Goal: Task Accomplishment & Management: Complete application form

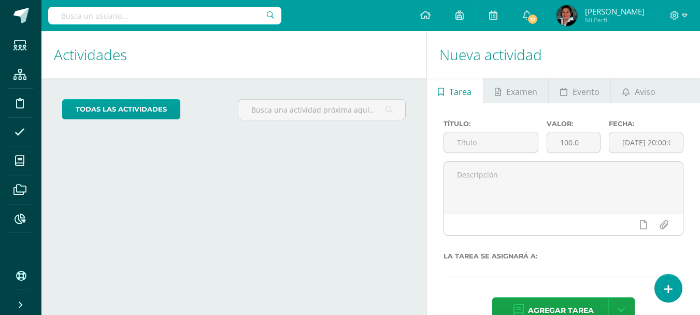
drag, startPoint x: 0, startPoint y: 0, endPoint x: 85, endPoint y: 17, distance: 86.7
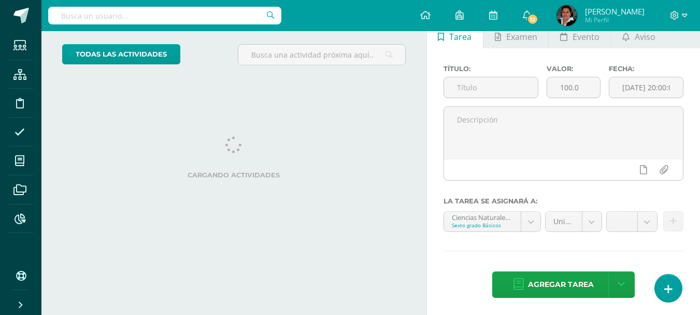
scroll to position [56, 0]
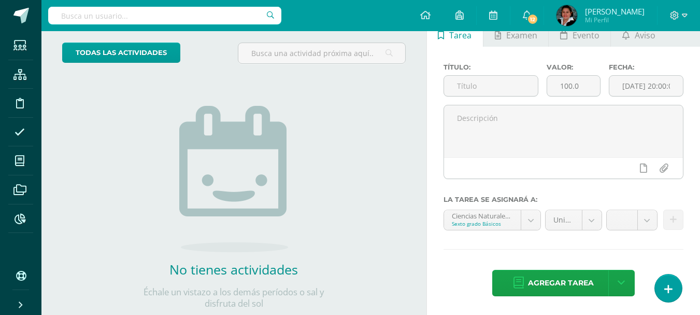
click at [81, 16] on input "text" at bounding box center [164, 16] width 233 height 18
click at [152, 16] on input "text" at bounding box center [164, 16] width 233 height 18
click at [100, 7] on input "text" at bounding box center [164, 16] width 233 height 18
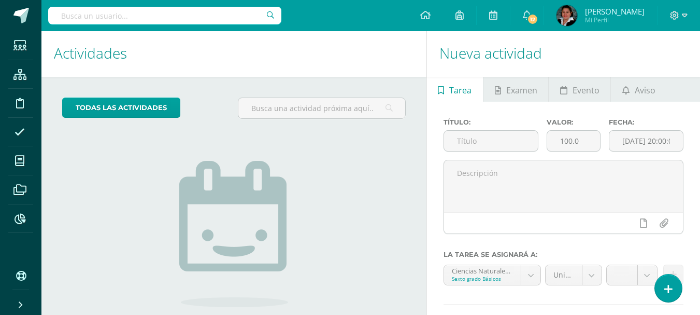
scroll to position [0, 0]
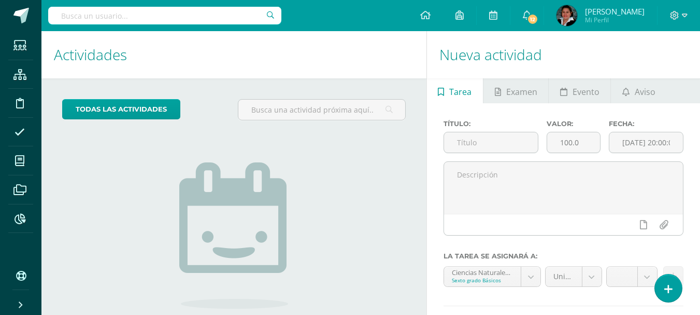
click at [109, 9] on input "text" at bounding box center [164, 16] width 233 height 18
click at [126, 18] on input "text" at bounding box center [164, 16] width 233 height 18
click at [156, 19] on input "text" at bounding box center [164, 16] width 233 height 18
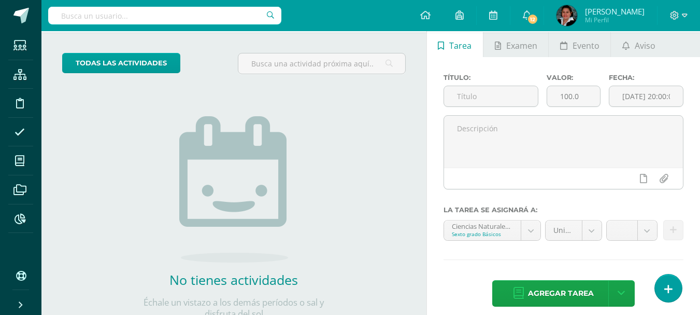
scroll to position [52, 0]
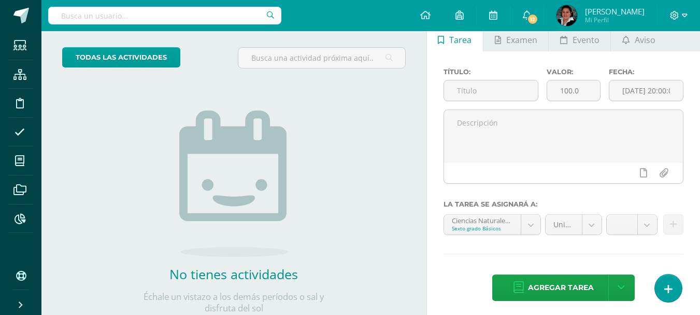
click at [145, 17] on input "text" at bounding box center [164, 16] width 233 height 18
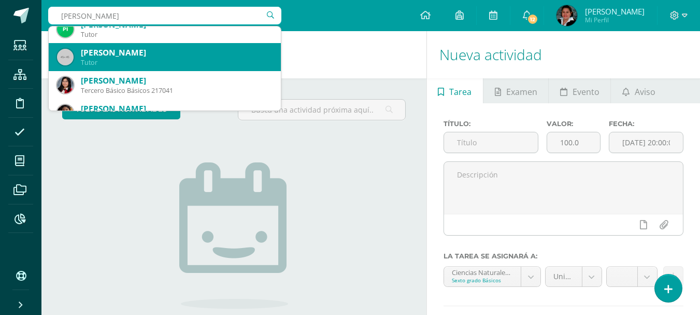
scroll to position [259, 0]
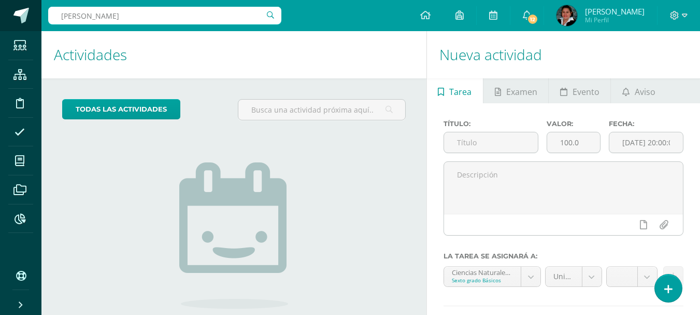
drag, startPoint x: 203, startPoint y: 21, endPoint x: 0, endPoint y: 23, distance: 202.6
click at [0, 23] on body "Estudiantes Estructura Disciplina Asistencia Mis cursos Archivos Reportes Sopor…" at bounding box center [350, 157] width 700 height 315
paste input "glendyordo90@gmail.com"
type input "glendyordo90@gmail.com"
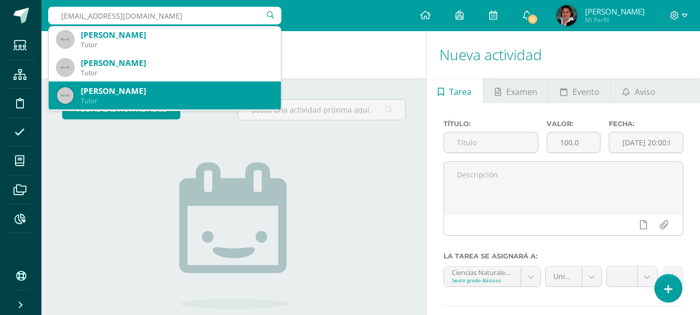
scroll to position [0, 0]
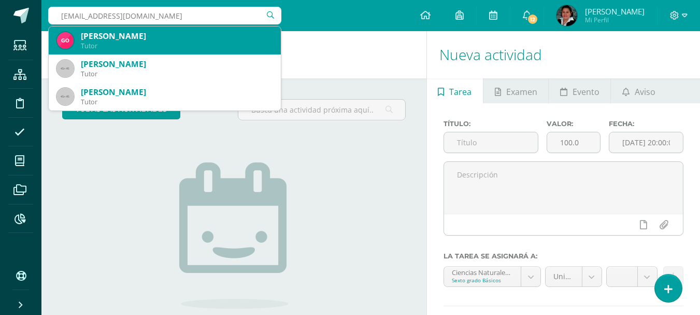
click at [169, 39] on div "Glendy Yarenis Ordoñez Ramírez" at bounding box center [177, 36] width 192 height 11
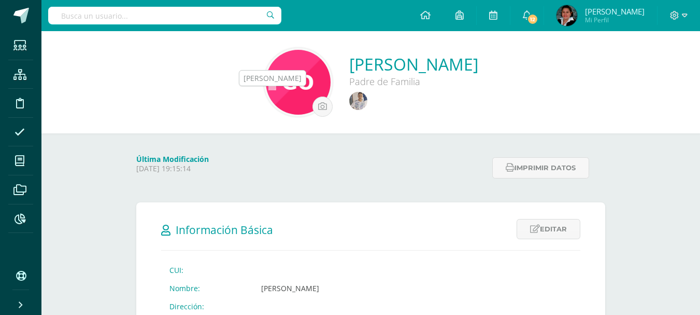
click at [349, 104] on img at bounding box center [358, 101] width 18 height 18
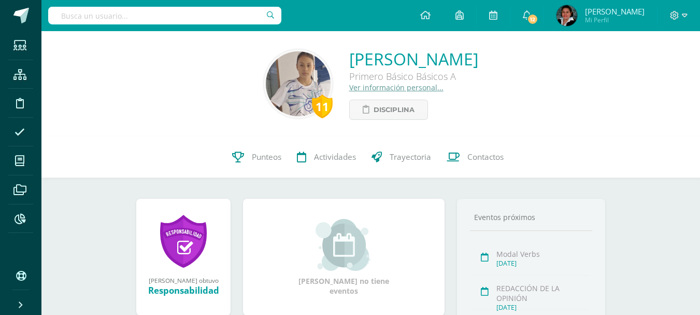
click at [147, 18] on input "text" at bounding box center [164, 16] width 233 height 18
click at [222, 14] on input "text" at bounding box center [164, 16] width 233 height 18
type input "michelle hernandez"
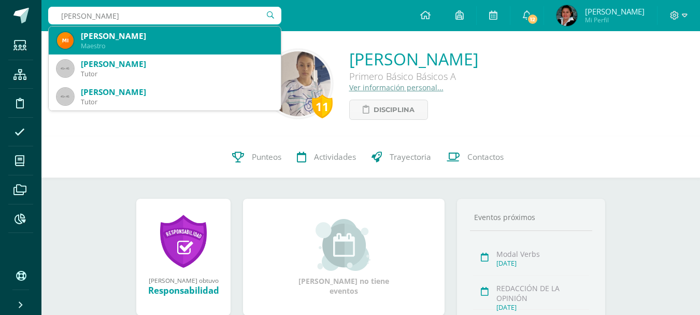
click at [166, 49] on div "Maestro" at bounding box center [177, 45] width 192 height 9
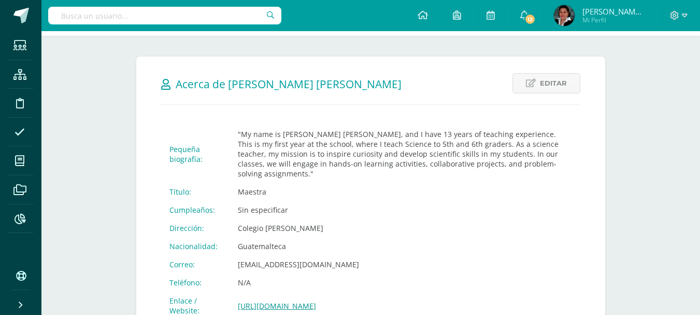
scroll to position [155, 0]
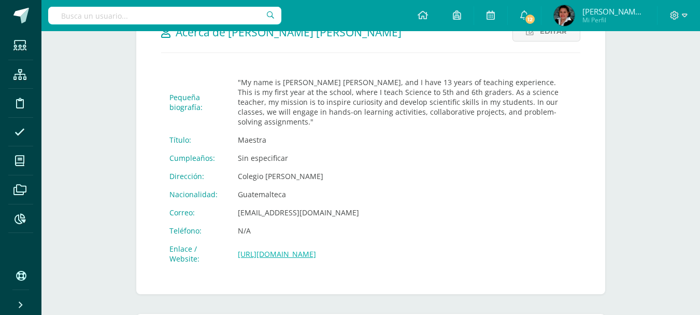
click at [307, 249] on link "https://sagradocorazon.edu.gt" at bounding box center [277, 254] width 78 height 10
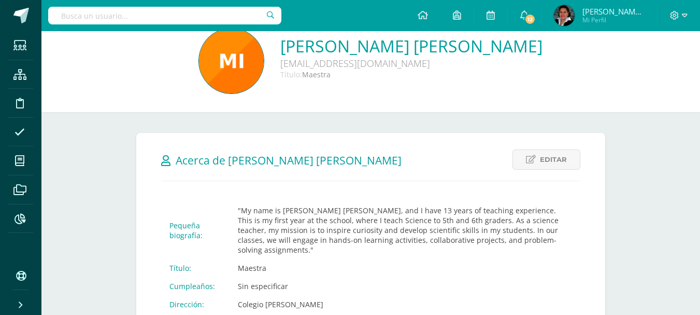
scroll to position [0, 0]
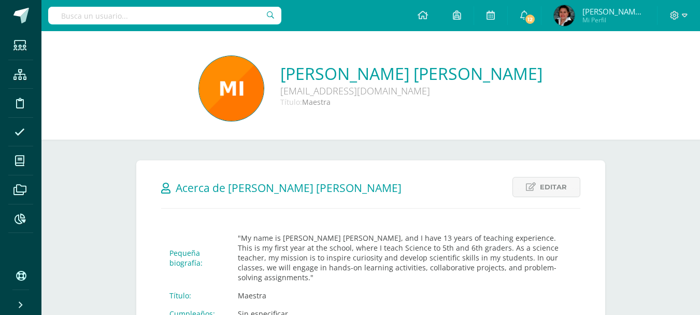
click at [249, 6] on div at bounding box center [164, 15] width 233 height 31
click at [255, 16] on input "text" at bounding box center [164, 16] width 233 height 18
type input "krista marroquin"
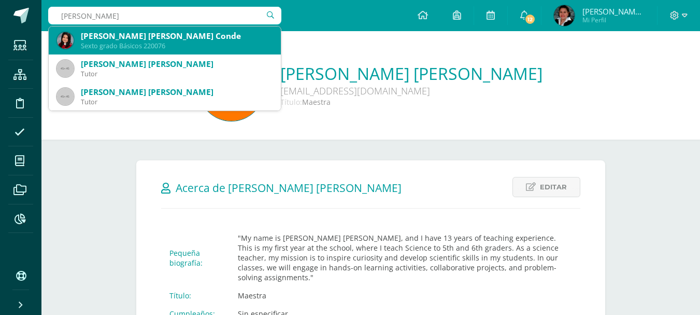
click at [127, 38] on div "Krista Nathalia Marroquín Conde" at bounding box center [177, 36] width 192 height 11
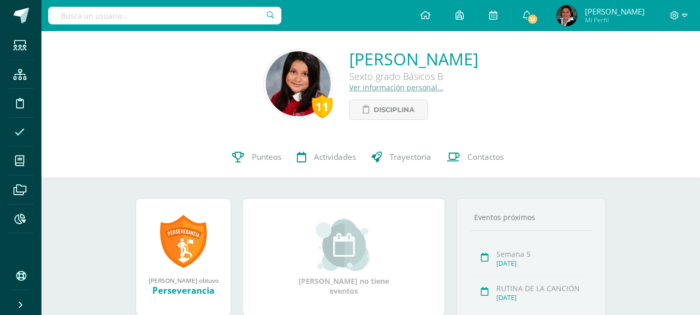
click at [21, 131] on icon at bounding box center [20, 132] width 10 height 10
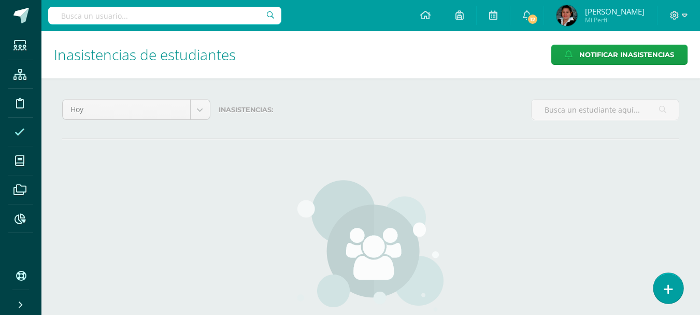
click at [671, 282] on link at bounding box center [668, 288] width 30 height 30
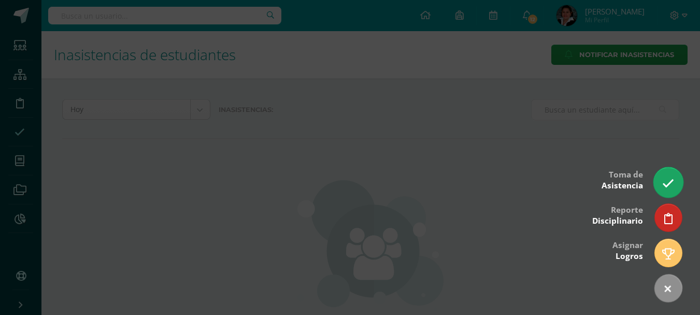
click at [671, 186] on icon at bounding box center [668, 183] width 12 height 12
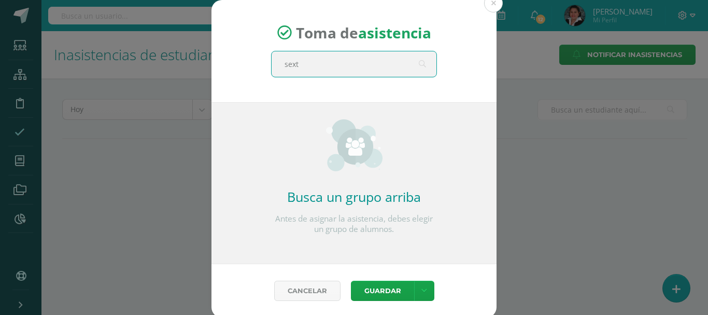
type input "sexto"
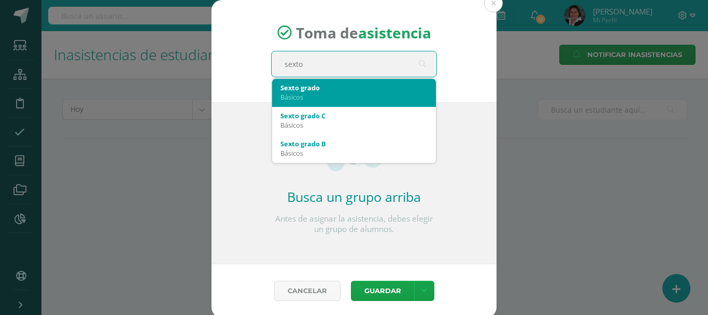
click at [315, 99] on div "Básicos" at bounding box center [353, 96] width 147 height 9
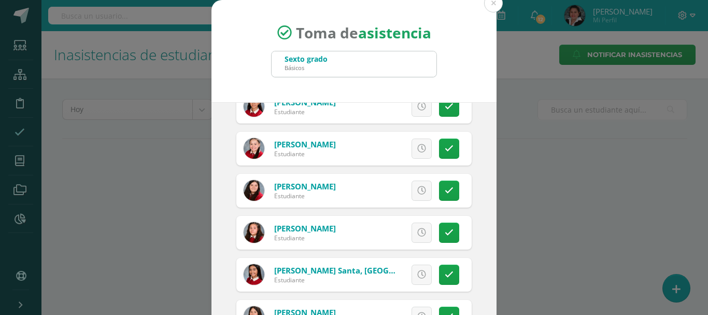
scroll to position [674, 0]
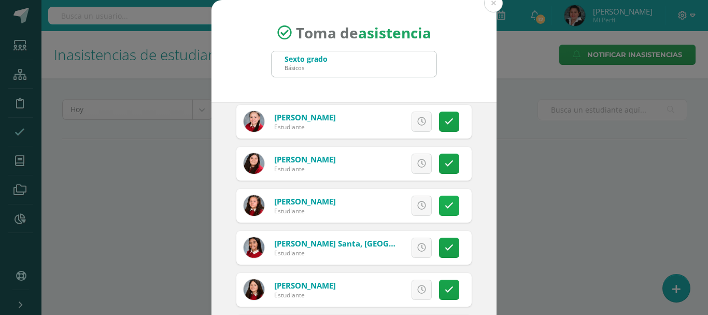
click at [445, 208] on icon at bounding box center [449, 205] width 9 height 9
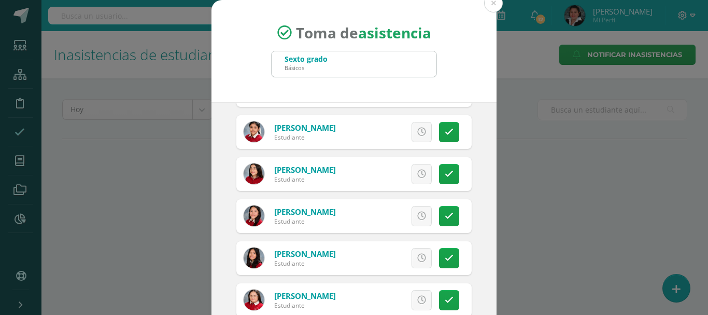
scroll to position [1140, 0]
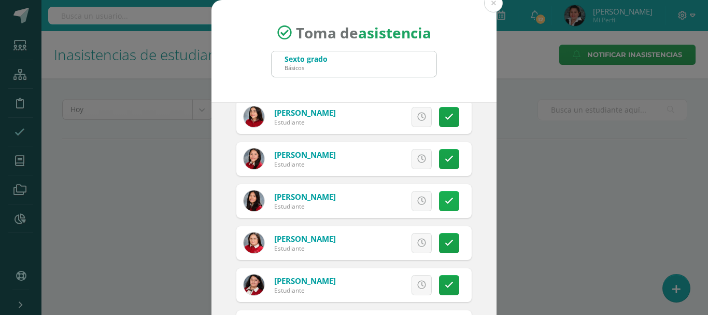
click at [439, 207] on link at bounding box center [449, 201] width 20 height 20
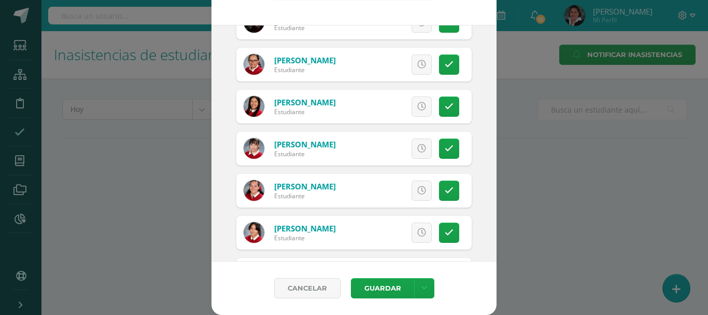
scroll to position [1901, 0]
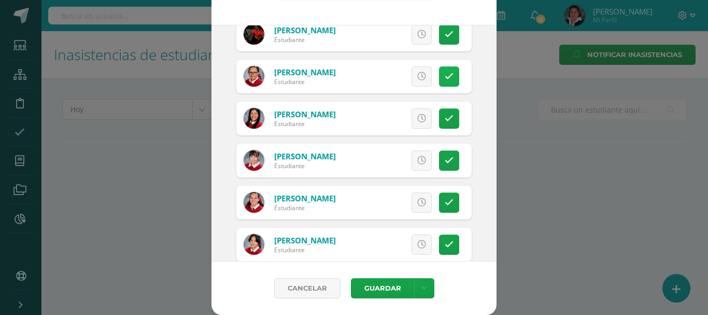
click at [445, 78] on icon at bounding box center [449, 76] width 9 height 9
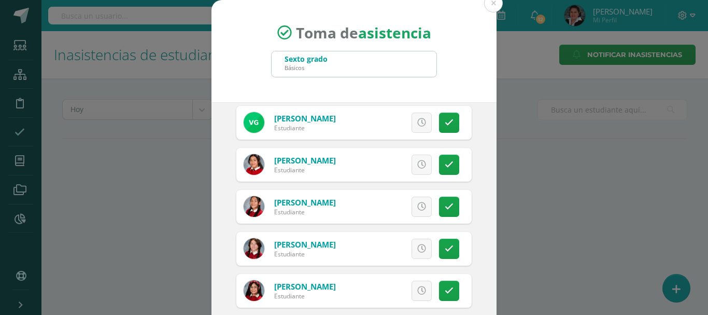
scroll to position [864, 0]
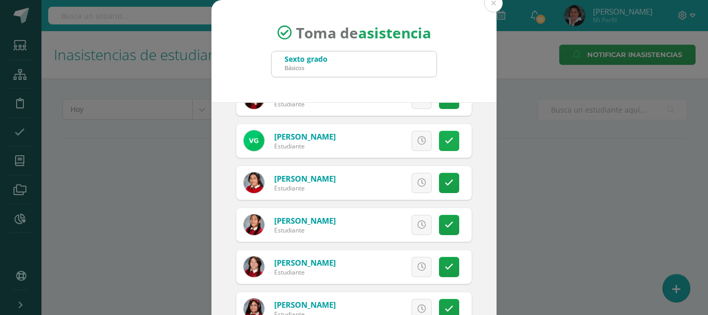
click at [445, 137] on icon at bounding box center [449, 140] width 9 height 9
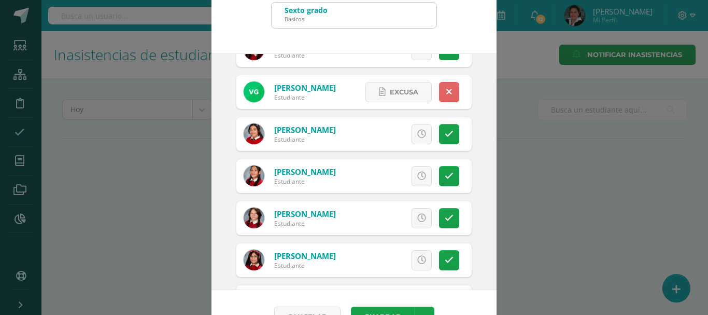
scroll to position [77, 0]
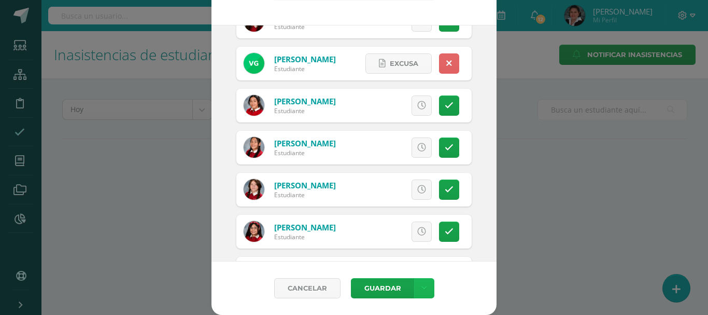
click at [421, 289] on icon at bounding box center [424, 287] width 6 height 9
click at [401, 246] on link "Guardar sin notificar inasistencias" at bounding box center [398, 248] width 114 height 25
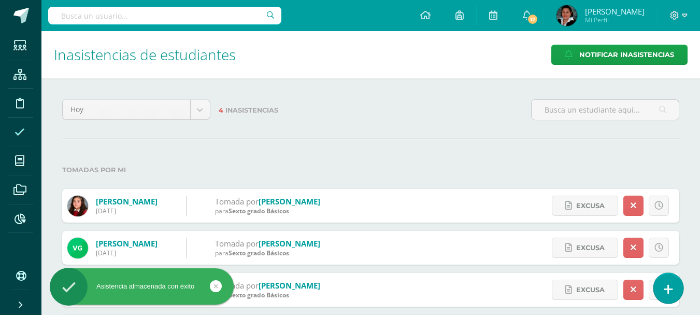
click at [666, 283] on icon at bounding box center [668, 289] width 9 height 12
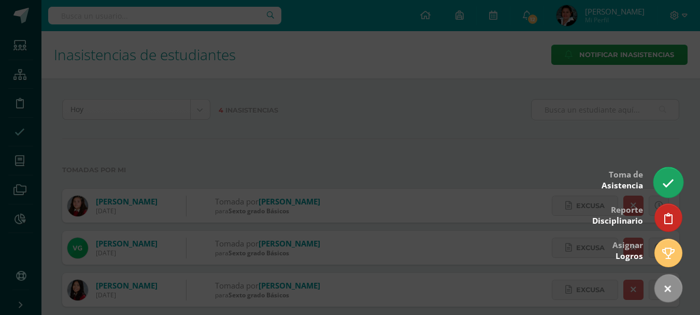
click at [670, 178] on icon at bounding box center [668, 183] width 12 height 12
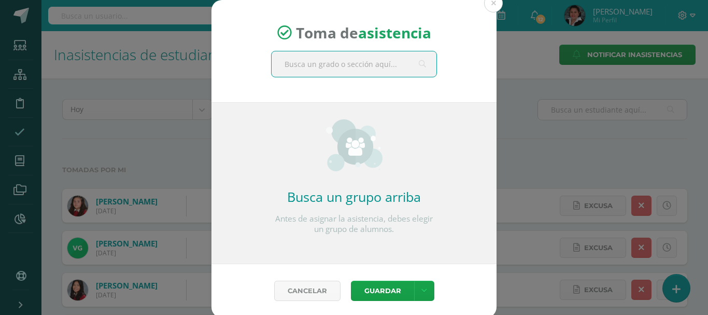
click at [345, 60] on input "text" at bounding box center [354, 63] width 165 height 25
type input "primero"
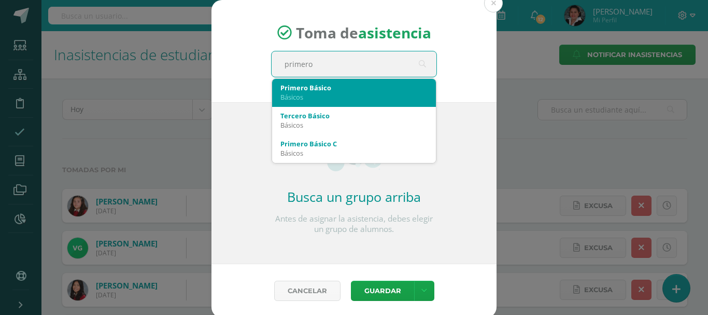
click at [310, 93] on div "Básicos" at bounding box center [353, 96] width 147 height 9
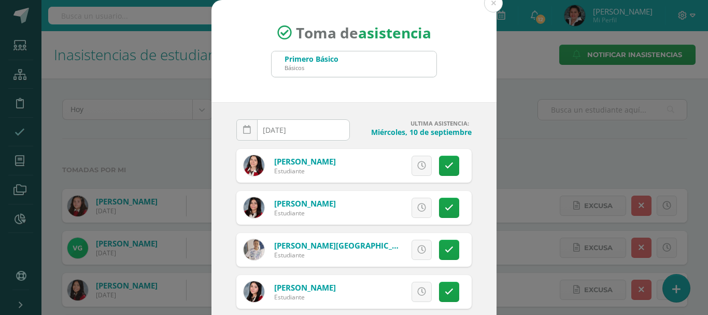
scroll to position [52, 0]
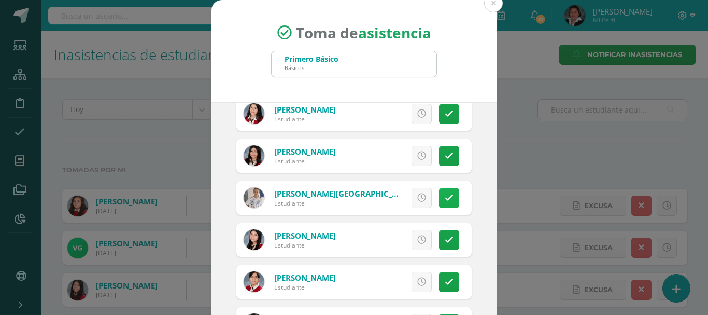
click at [445, 201] on icon at bounding box center [449, 197] width 9 height 9
click at [417, 241] on icon at bounding box center [421, 239] width 9 height 9
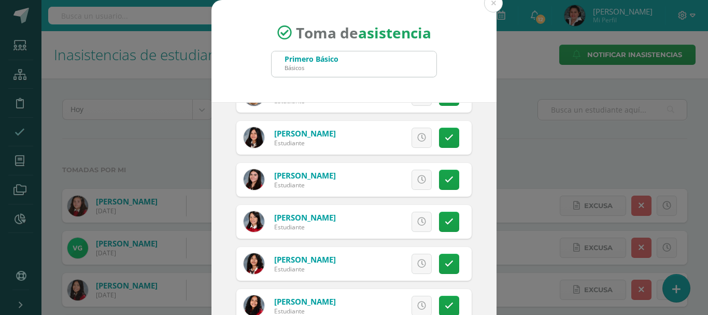
scroll to position [518, 0]
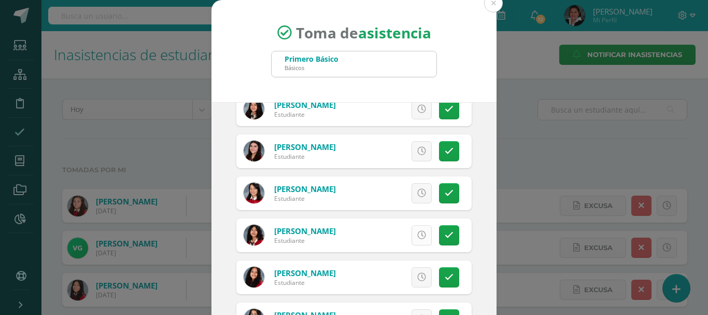
click at [417, 235] on icon at bounding box center [421, 235] width 9 height 9
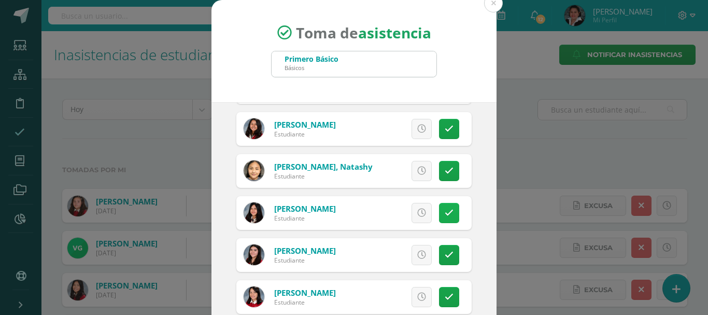
click at [445, 217] on icon at bounding box center [449, 212] width 9 height 9
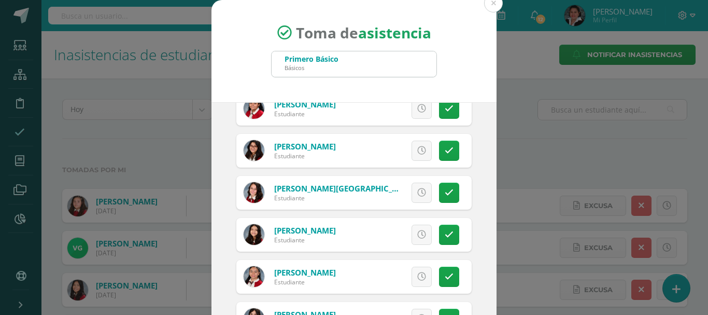
scroll to position [1762, 0]
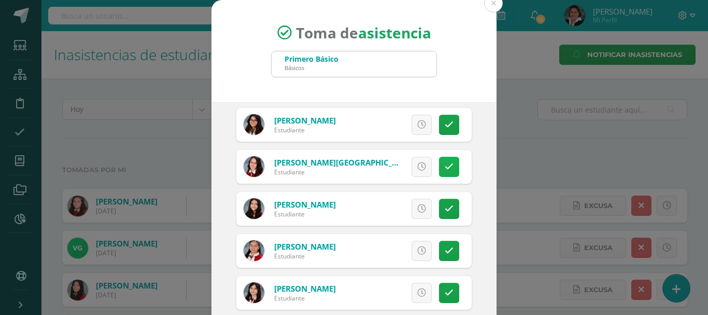
click at [445, 169] on icon at bounding box center [449, 166] width 9 height 9
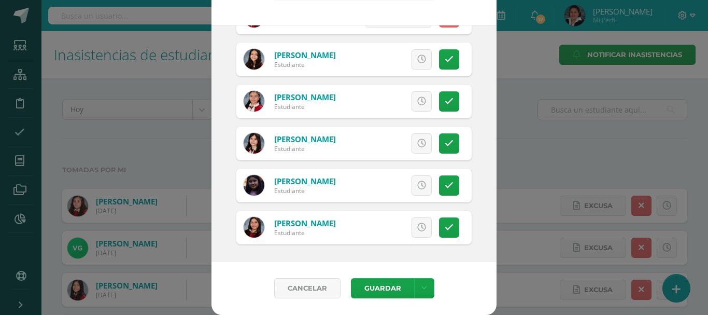
scroll to position [1782, 0]
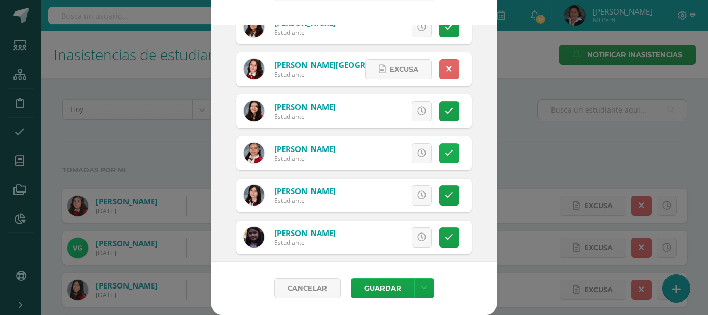
click at [442, 151] on link at bounding box center [449, 153] width 20 height 20
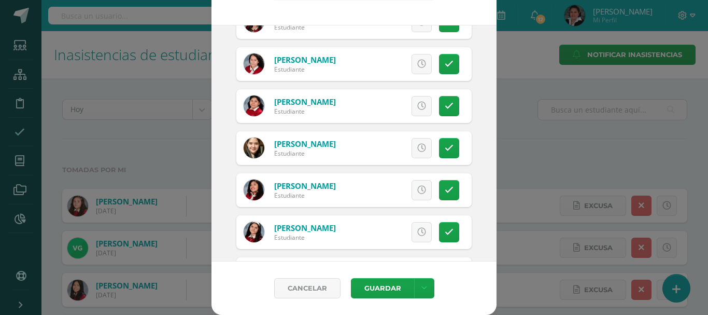
scroll to position [1316, 0]
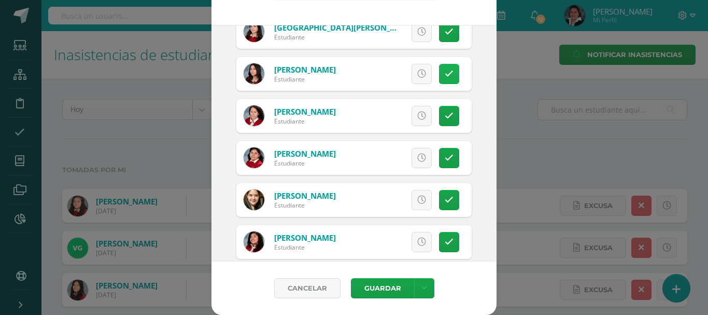
click at [439, 78] on link at bounding box center [449, 74] width 20 height 20
click at [425, 288] on link at bounding box center [424, 288] width 20 height 20
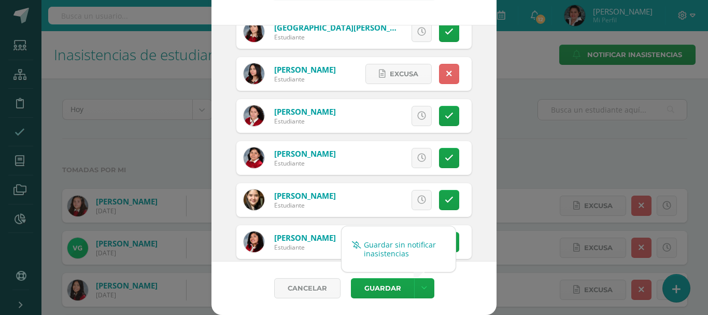
click at [388, 249] on link "Guardar sin notificar inasistencias" at bounding box center [398, 248] width 114 height 25
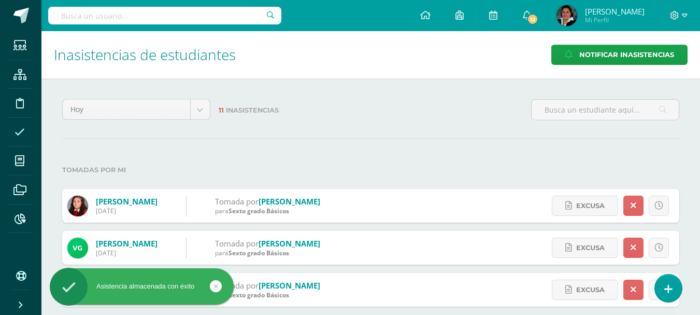
click at [672, 287] on icon at bounding box center [668, 288] width 8 height 11
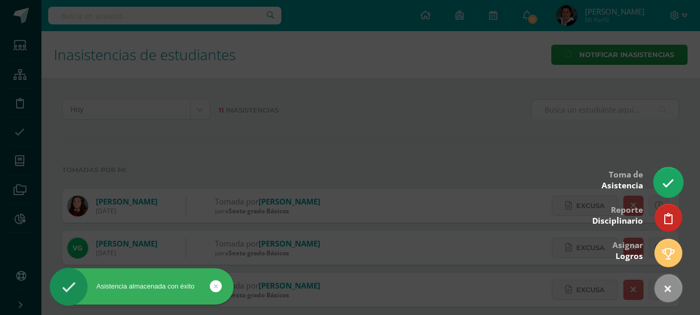
click at [670, 178] on icon at bounding box center [668, 183] width 12 height 12
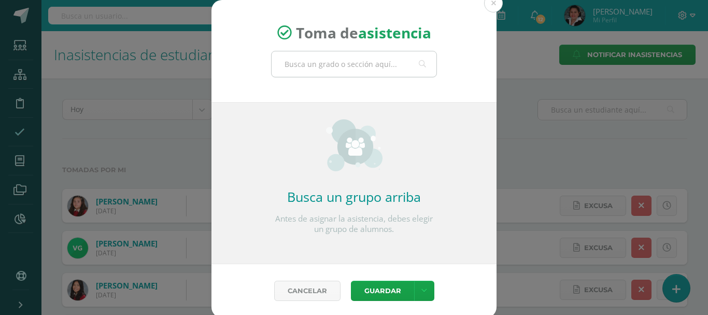
click at [299, 68] on input "text" at bounding box center [354, 63] width 165 height 25
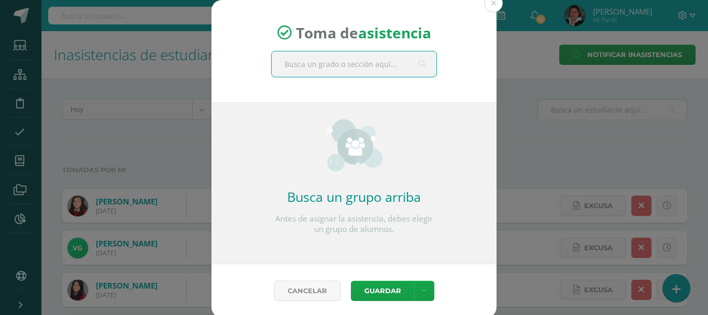
click at [359, 66] on input "text" at bounding box center [354, 63] width 165 height 25
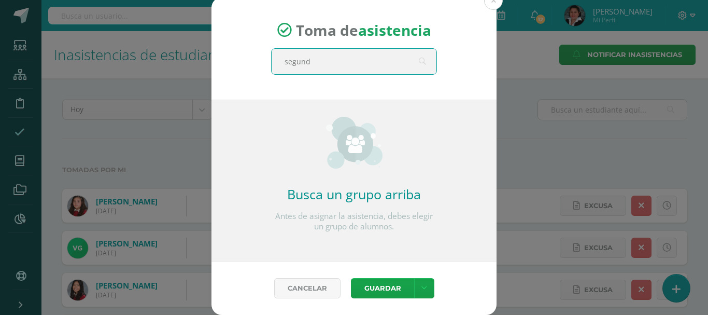
type input "segundo"
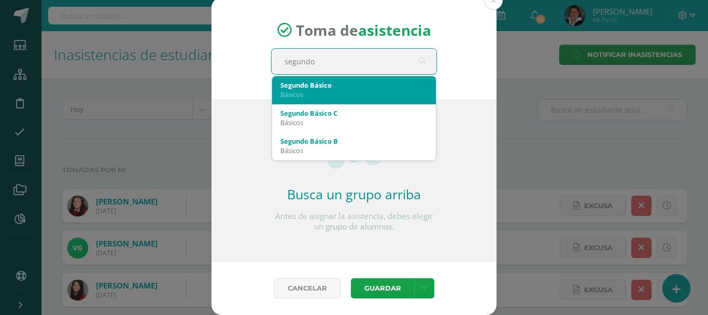
click at [357, 82] on div "Segundo Básico" at bounding box center [353, 84] width 147 height 9
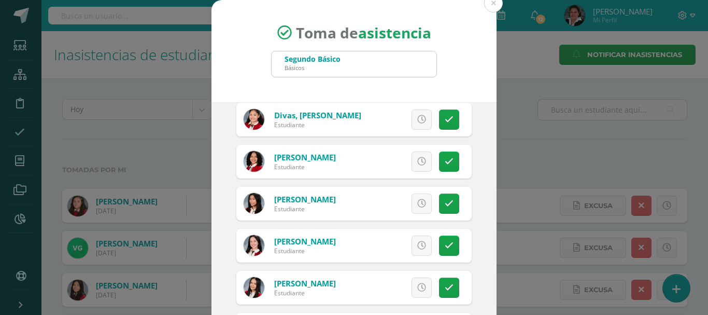
scroll to position [777, 0]
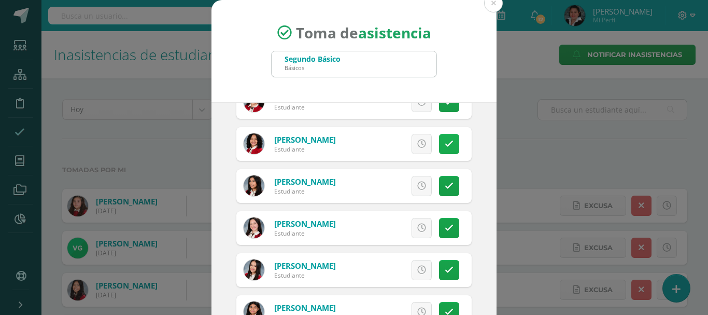
click at [445, 144] on icon at bounding box center [449, 143] width 9 height 9
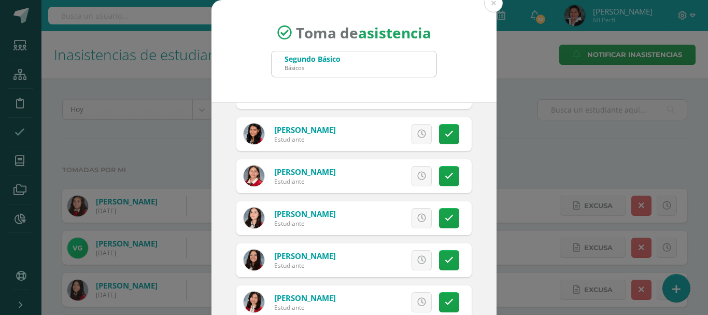
scroll to position [1969, 0]
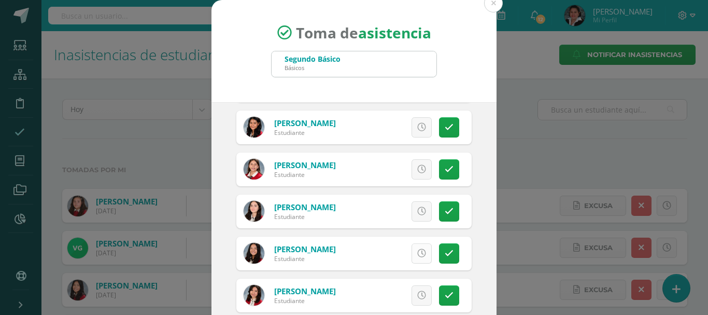
click at [417, 253] on icon at bounding box center [421, 253] width 9 height 9
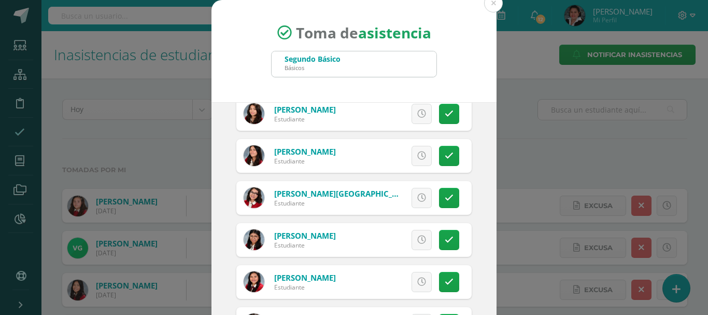
scroll to position [1088, 0]
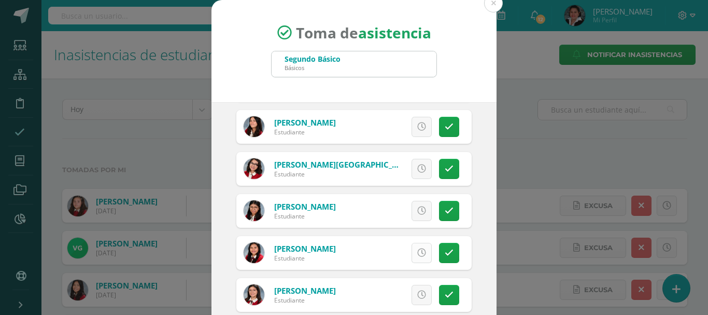
click at [411, 247] on link at bounding box center [421, 253] width 20 height 20
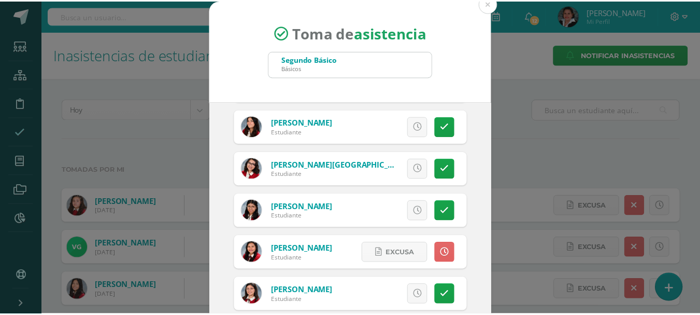
scroll to position [1140, 0]
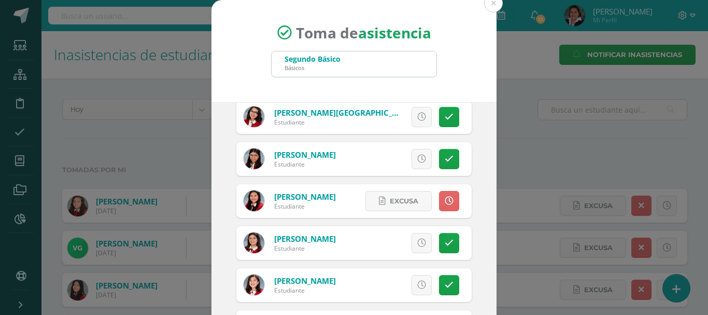
click at [168, 123] on div "Toma de asistencia Segundo Básico Básicos segundo 2025-09-11 September, 2025 Mo…" at bounding box center [354, 196] width 700 height 392
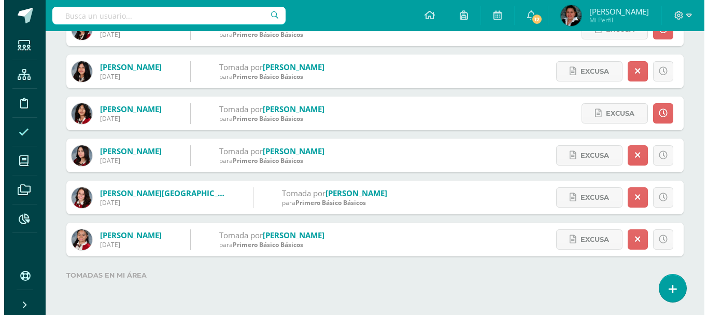
scroll to position [334, 0]
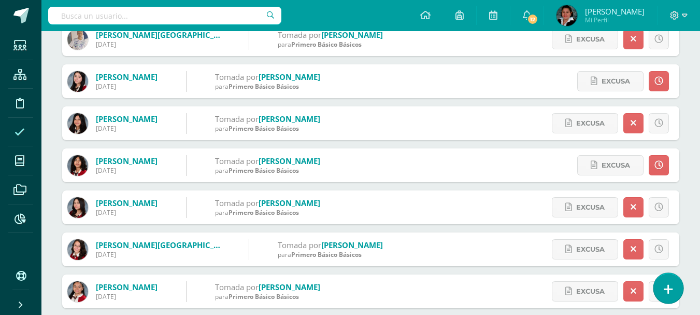
click at [669, 293] on icon at bounding box center [668, 289] width 9 height 12
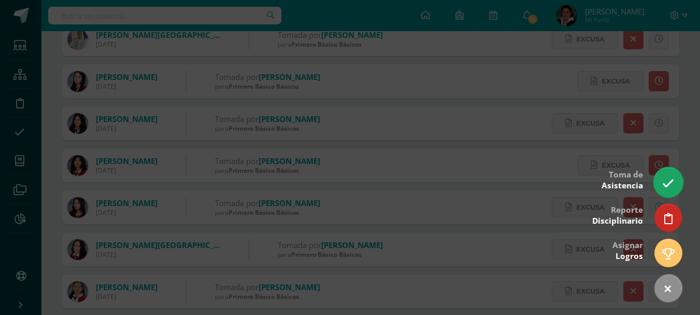
click at [677, 183] on link at bounding box center [668, 182] width 30 height 30
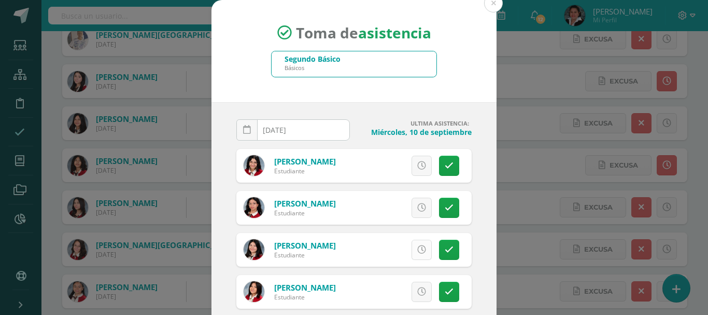
click at [417, 248] on icon at bounding box center [421, 249] width 9 height 9
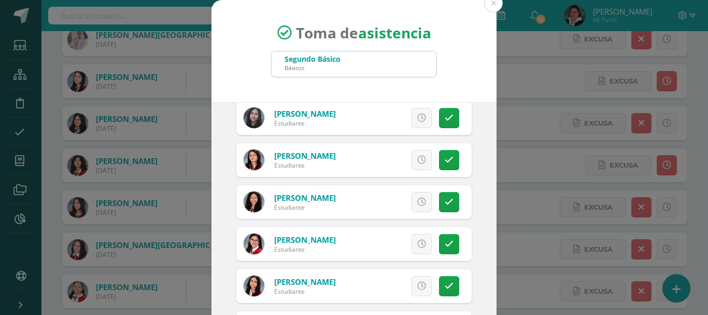
scroll to position [1451, 0]
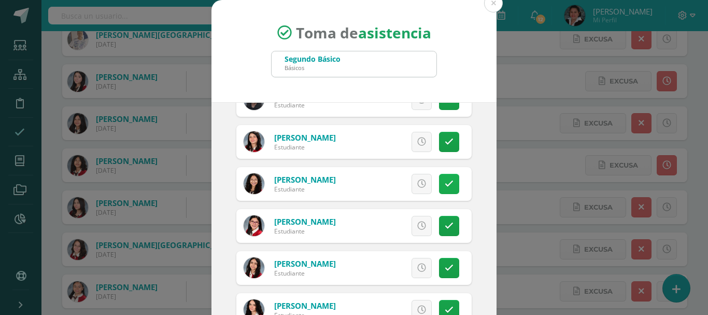
click at [445, 188] on icon at bounding box center [449, 183] width 9 height 9
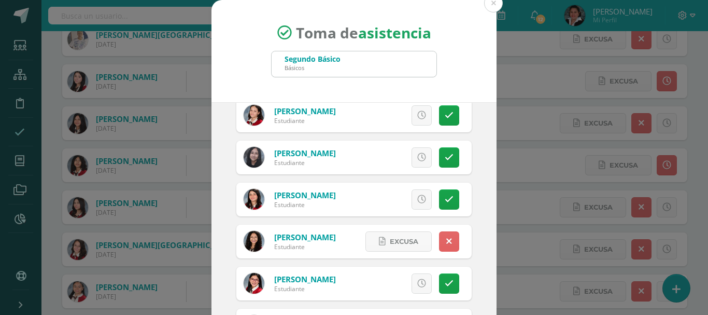
scroll to position [1347, 0]
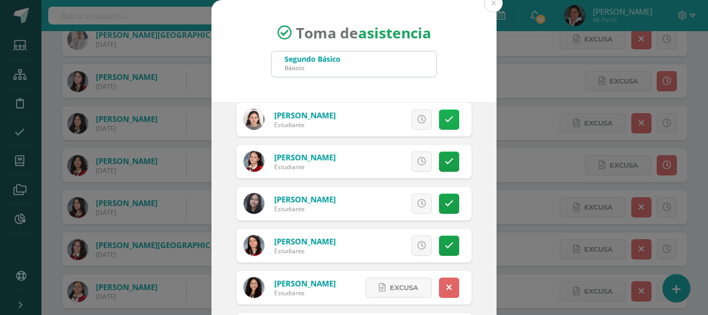
click at [445, 126] on link at bounding box center [449, 119] width 20 height 20
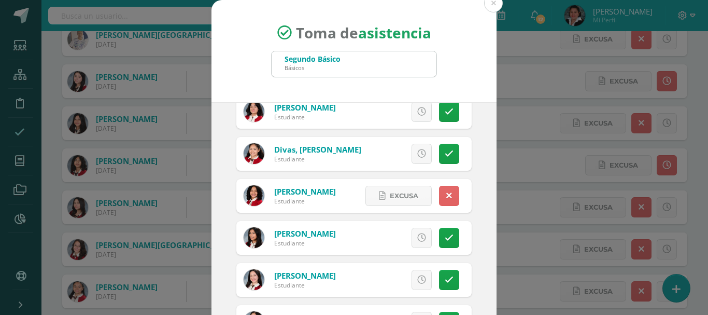
scroll to position [674, 0]
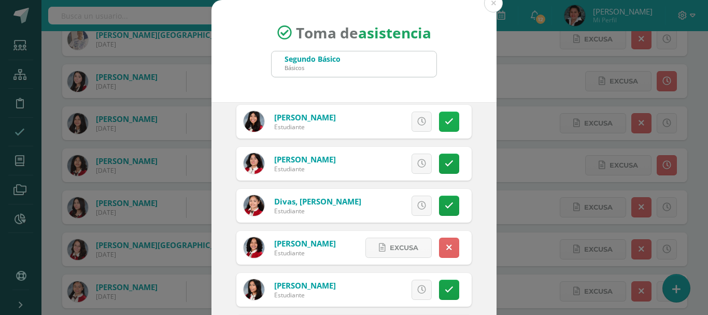
click at [445, 122] on icon at bounding box center [449, 121] width 9 height 9
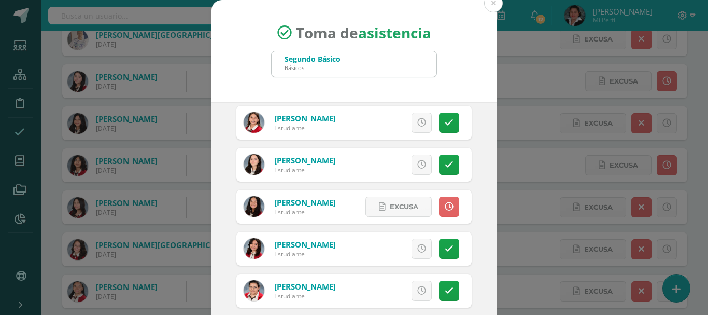
scroll to position [2021, 0]
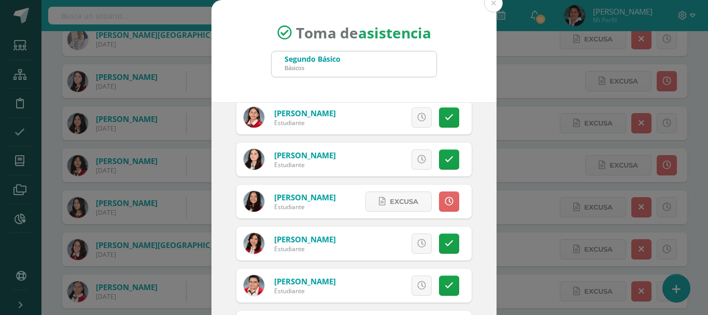
click at [452, 160] on div "Excusa Detalles sobre excusa: Añadir excusa a todas las inasistencias del día C…" at bounding box center [396, 160] width 149 height 34
click at [445, 161] on icon at bounding box center [449, 159] width 9 height 9
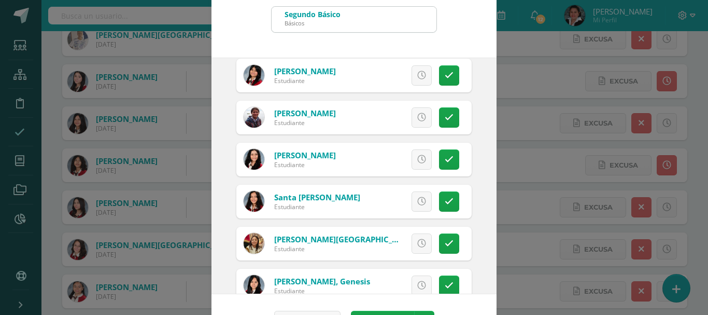
scroll to position [77, 0]
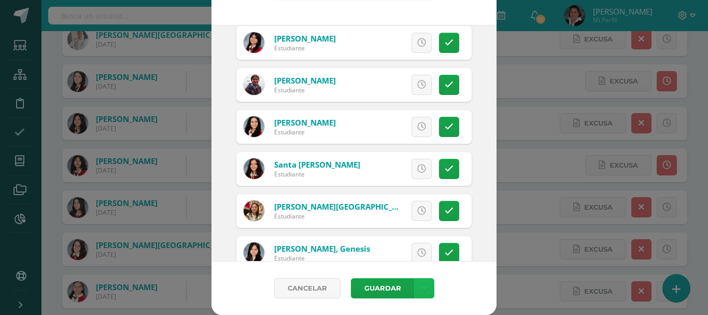
click at [421, 290] on icon at bounding box center [424, 287] width 6 height 9
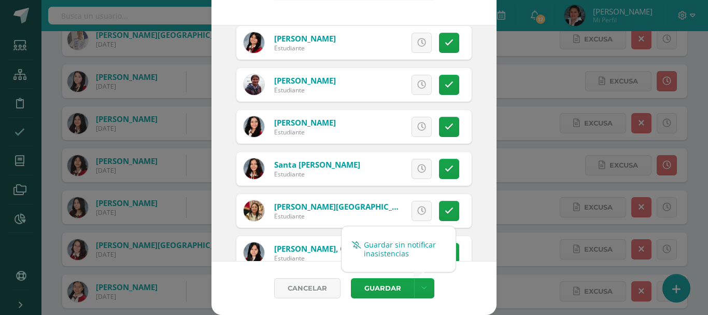
click at [390, 253] on link "Guardar sin notificar inasistencias" at bounding box center [398, 248] width 114 height 25
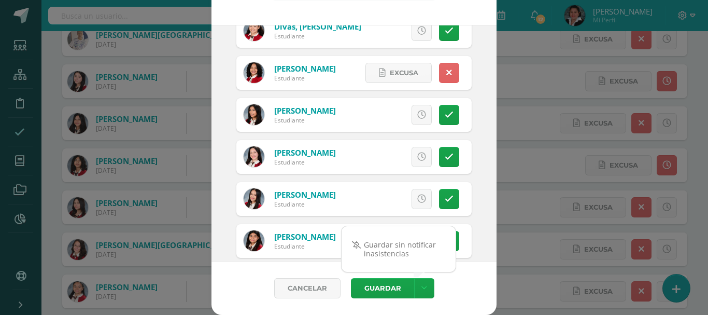
scroll to position [570, 0]
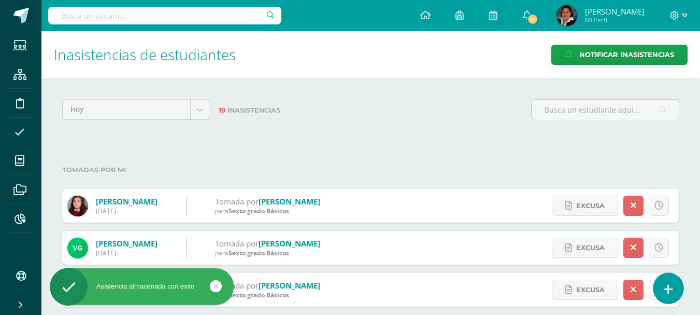
click at [670, 288] on icon at bounding box center [668, 289] width 9 height 12
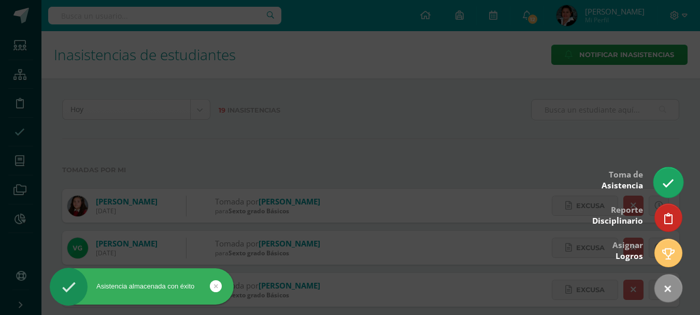
click at [668, 183] on icon at bounding box center [668, 183] width 12 height 12
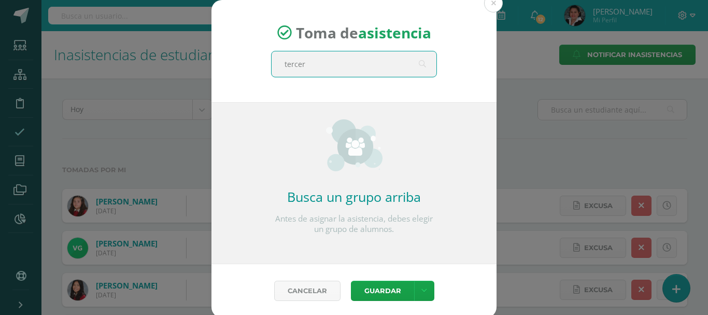
type input "tercero"
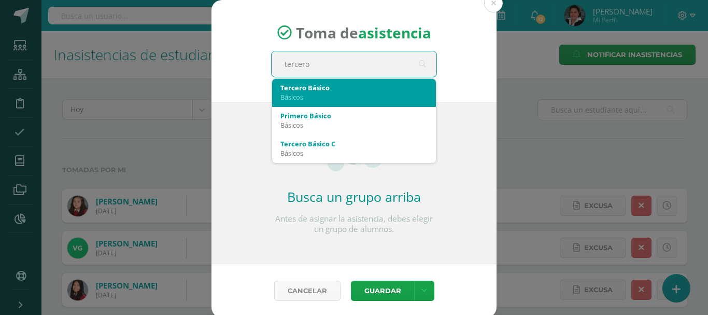
click at [346, 93] on div "Básicos" at bounding box center [353, 96] width 147 height 9
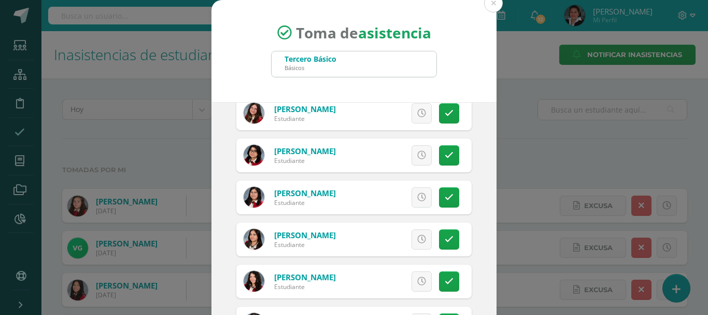
scroll to position [311, 0]
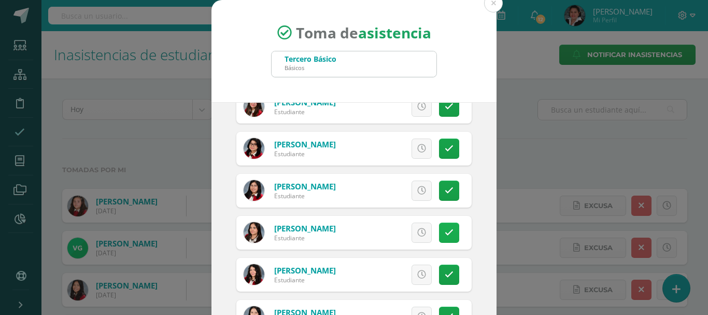
click at [442, 235] on link at bounding box center [449, 232] width 20 height 20
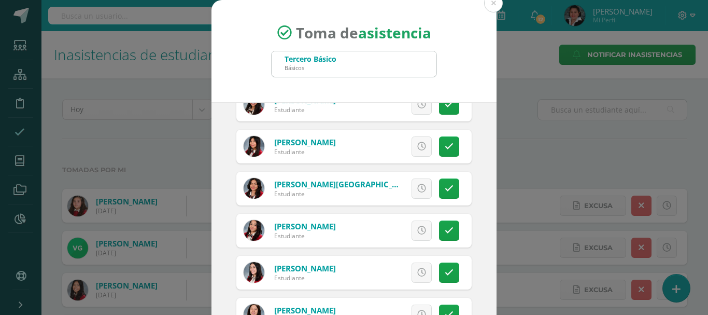
scroll to position [985, 0]
click at [414, 231] on link at bounding box center [421, 230] width 20 height 20
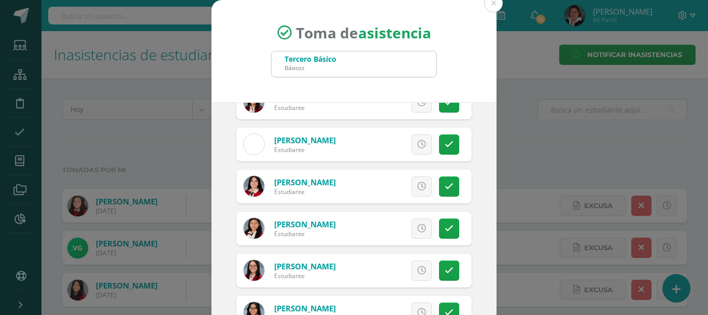
scroll to position [1710, 0]
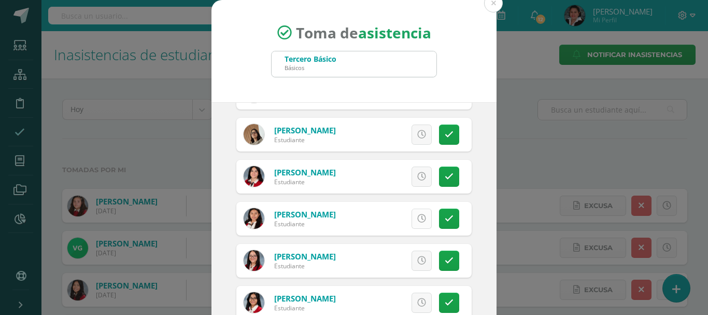
click at [417, 218] on icon at bounding box center [421, 218] width 9 height 9
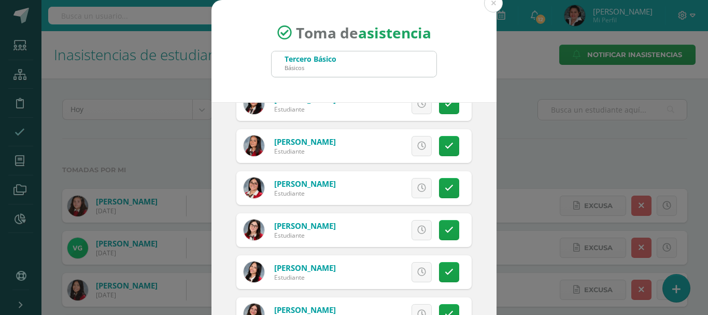
scroll to position [52, 0]
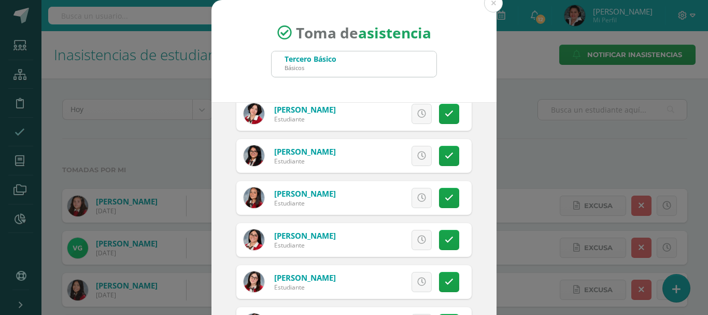
click at [417, 158] on icon at bounding box center [421, 155] width 9 height 9
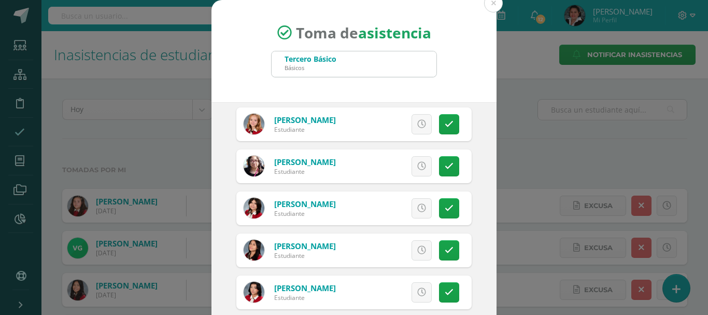
scroll to position [2528, 0]
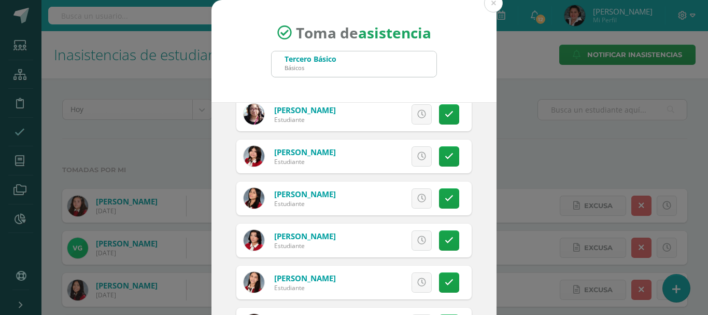
click at [417, 280] on icon at bounding box center [421, 282] width 9 height 9
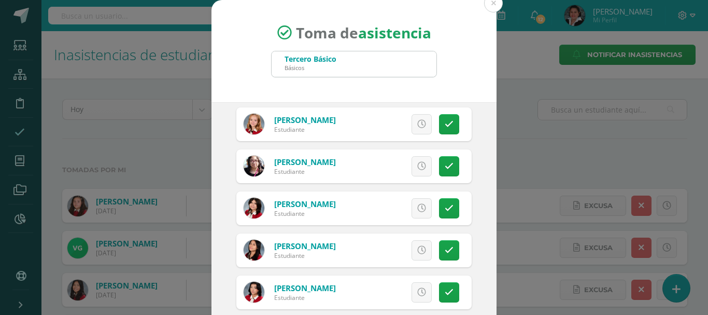
scroll to position [2424, 0]
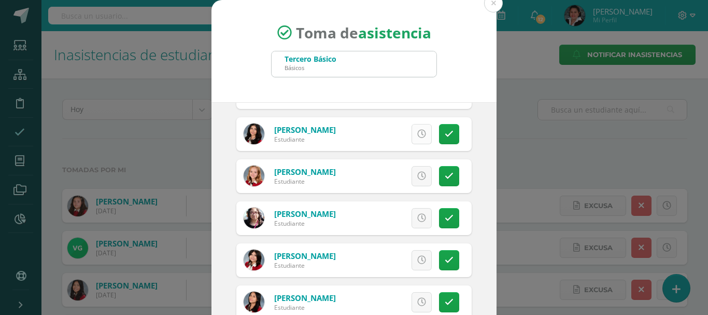
click at [417, 135] on icon at bounding box center [421, 134] width 9 height 9
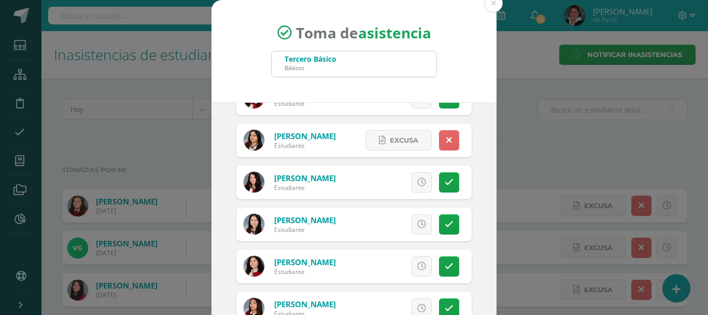
scroll to position [455, 0]
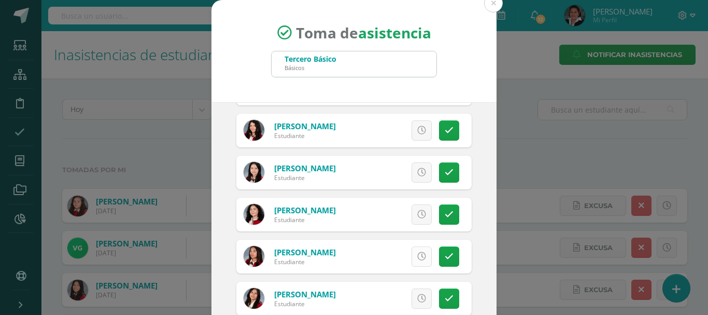
click at [417, 258] on icon at bounding box center [421, 256] width 9 height 9
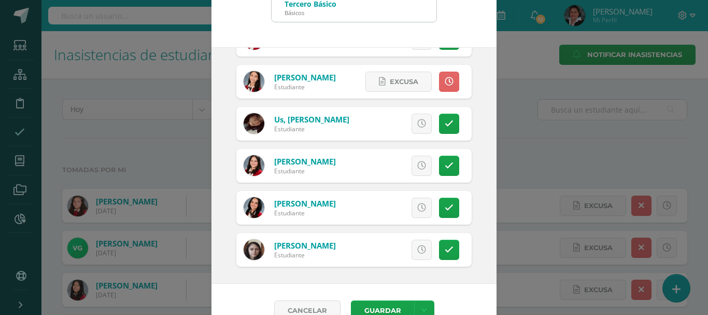
scroll to position [77, 0]
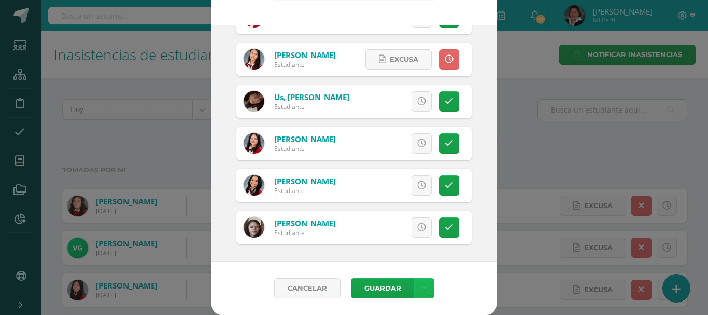
click at [417, 292] on link at bounding box center [424, 288] width 20 height 20
click at [397, 253] on link "Guardar sin notificar inasistencias" at bounding box center [398, 248] width 114 height 25
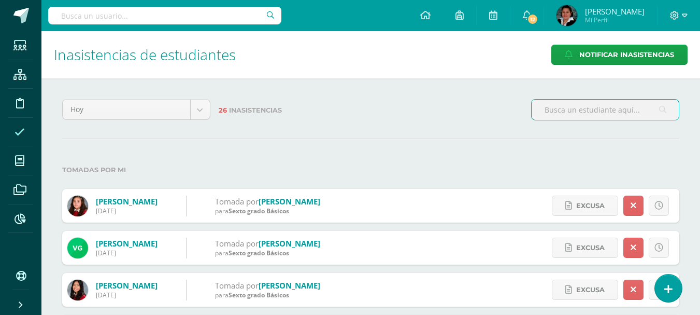
click at [146, 16] on input "text" at bounding box center [164, 16] width 233 height 18
type input "[PERSON_NAME]"
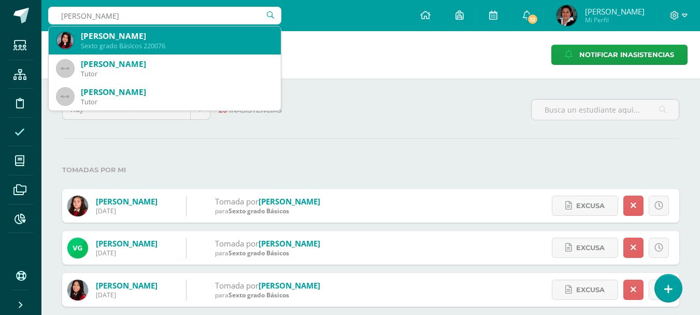
click at [222, 35] on div "[PERSON_NAME]" at bounding box center [177, 36] width 192 height 11
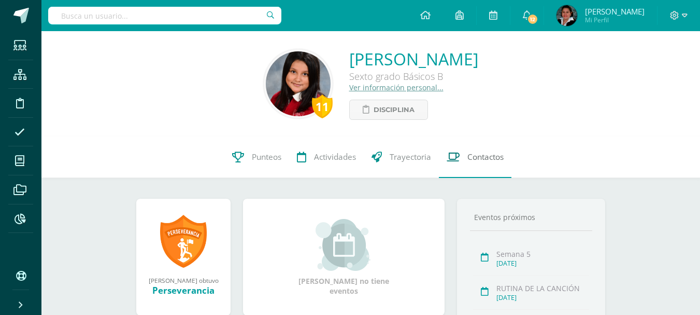
click at [479, 153] on span "Contactos" at bounding box center [485, 156] width 36 height 11
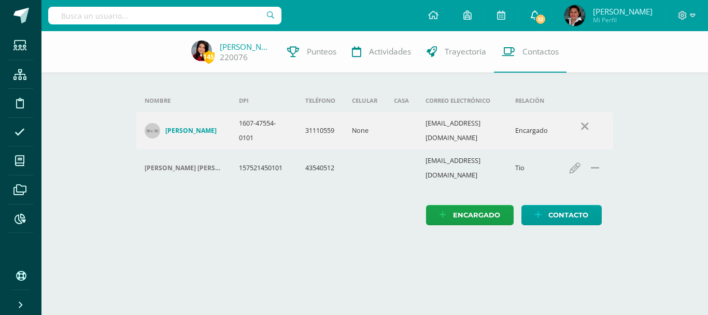
click at [546, 19] on span "12" at bounding box center [540, 18] width 11 height 11
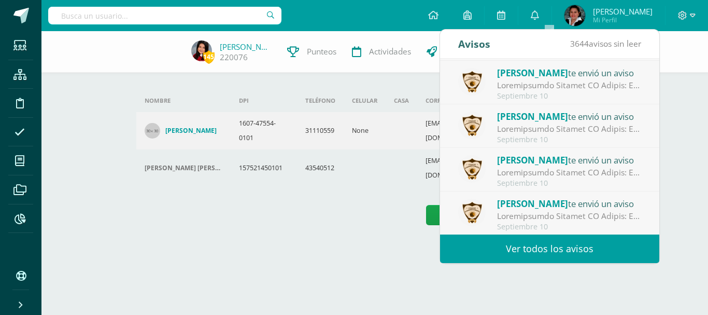
scroll to position [173, 0]
click at [220, 18] on input "text" at bounding box center [164, 16] width 233 height 18
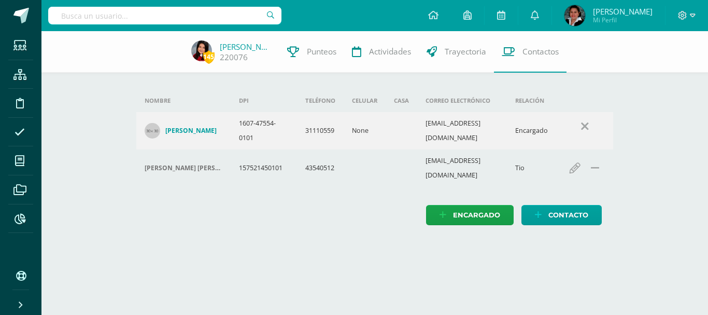
paste input "[PERSON_NAME]"
type input "[PERSON_NAME]"
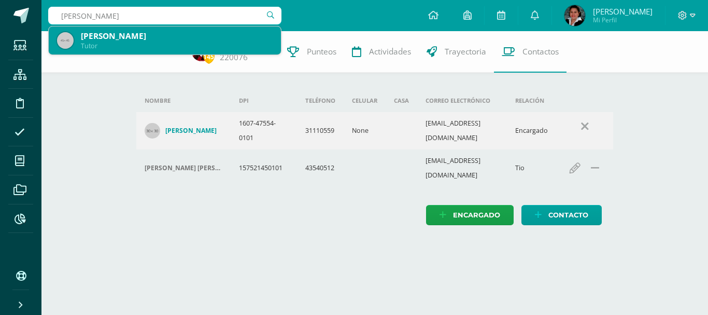
click at [188, 45] on div "Tutor" at bounding box center [177, 45] width 192 height 9
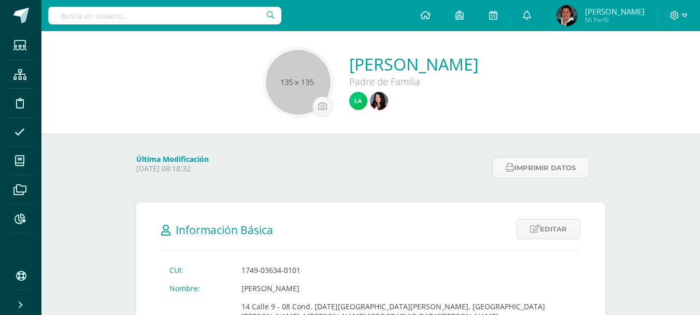
click at [192, 18] on input "text" at bounding box center [164, 16] width 233 height 18
click at [231, 13] on input "text" at bounding box center [164, 16] width 233 height 18
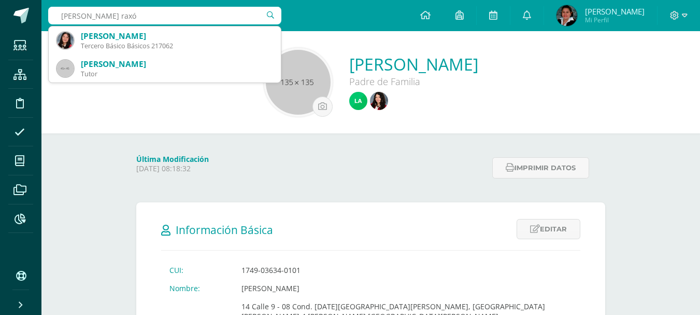
type input "[PERSON_NAME]"
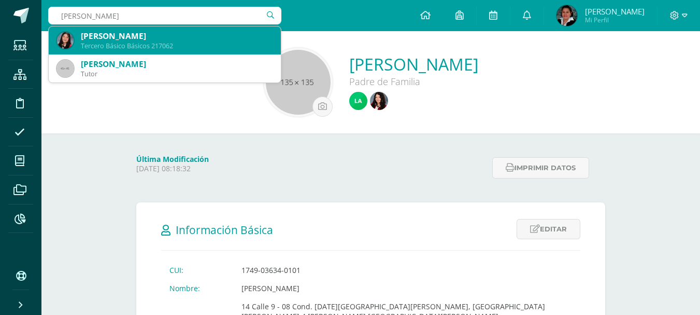
click at [204, 31] on div "[PERSON_NAME]" at bounding box center [177, 36] width 192 height 11
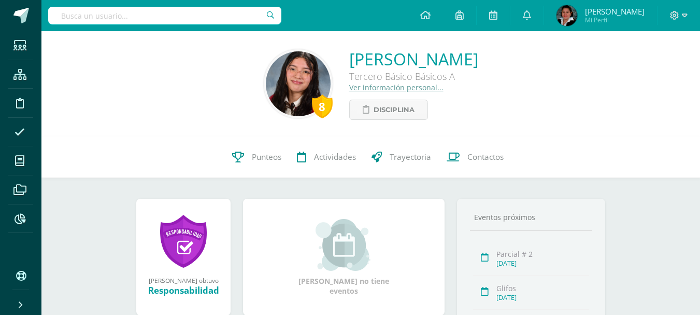
click at [33, 126] on li "Asistencia" at bounding box center [20, 132] width 41 height 29
